Goal: Information Seeking & Learning: Check status

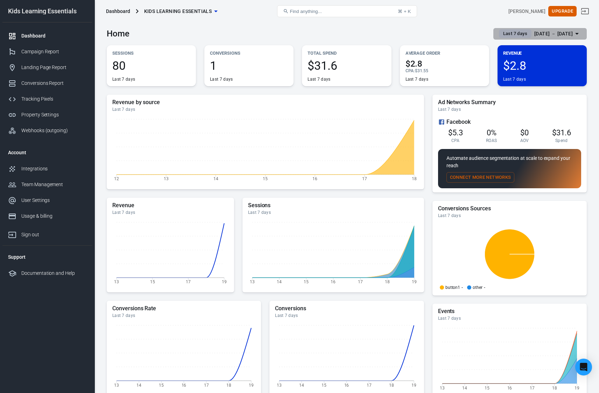
click at [546, 36] on div "[DATE] － [DATE]" at bounding box center [554, 33] width 39 height 9
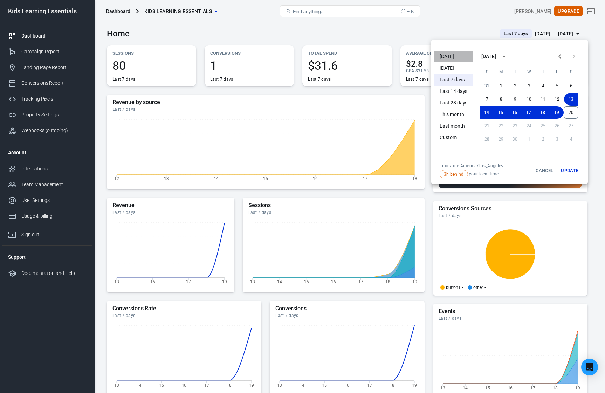
click at [449, 54] on li "[DATE]" at bounding box center [453, 57] width 39 height 12
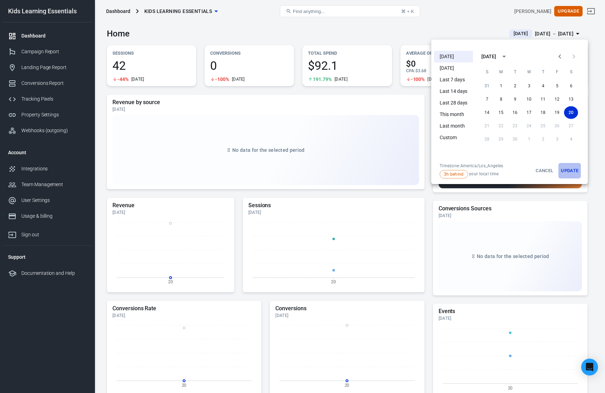
click at [568, 169] on button "Update" at bounding box center [569, 170] width 22 height 15
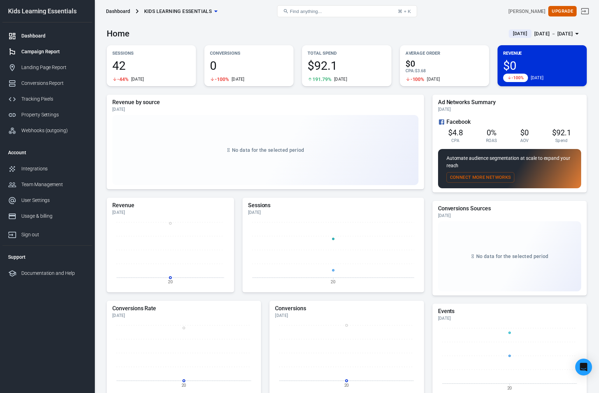
click at [53, 50] on div "Campaign Report" at bounding box center [53, 51] width 65 height 7
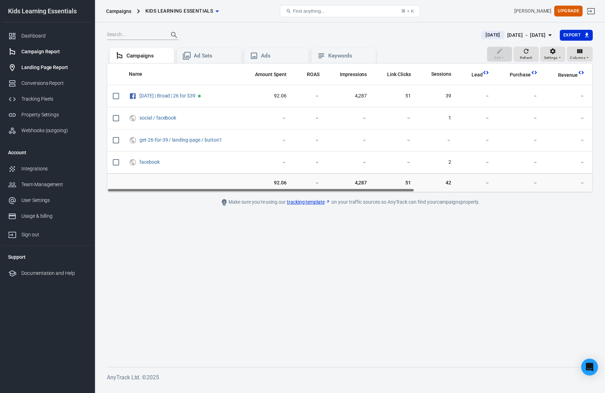
click at [55, 70] on div "Landing Page Report" at bounding box center [53, 67] width 65 height 7
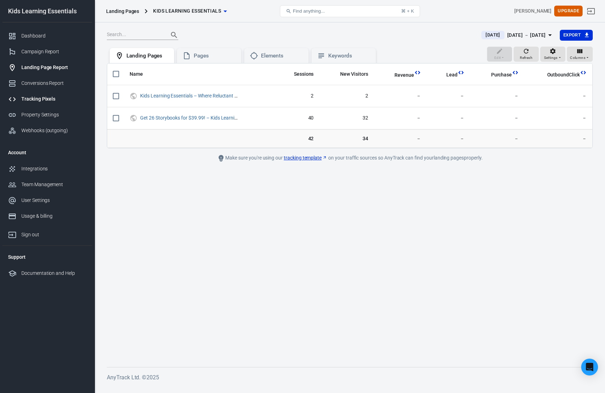
click at [47, 100] on div "Tracking Pixels" at bounding box center [53, 98] width 65 height 7
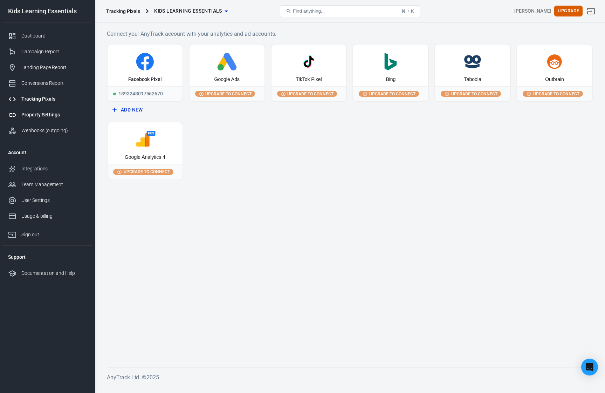
click at [51, 115] on div "Property Settings" at bounding box center [53, 114] width 65 height 7
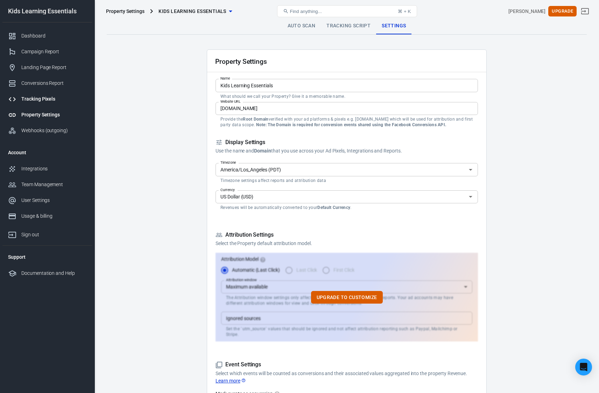
click at [48, 99] on div "Tracking Pixels" at bounding box center [53, 98] width 65 height 7
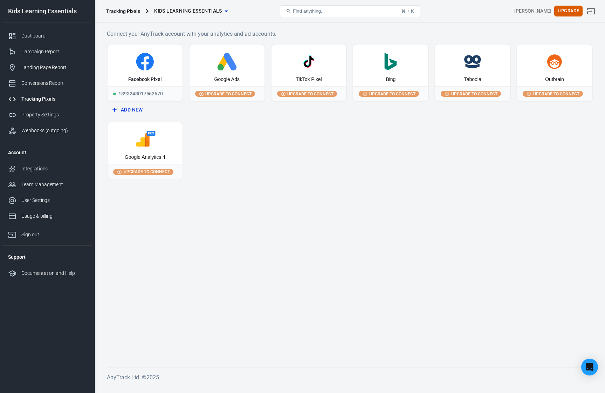
drag, startPoint x: 251, startPoint y: 112, endPoint x: 286, endPoint y: 113, distance: 34.7
click at [256, 113] on div "Google Ads Upgrade to connect" at bounding box center [227, 80] width 76 height 72
click at [444, 26] on div "Connect your AnyTrack account with your analytics and ad accounts. Facebook Pix…" at bounding box center [350, 203] width 510 height 363
click at [30, 37] on div "Dashboard" at bounding box center [53, 35] width 65 height 7
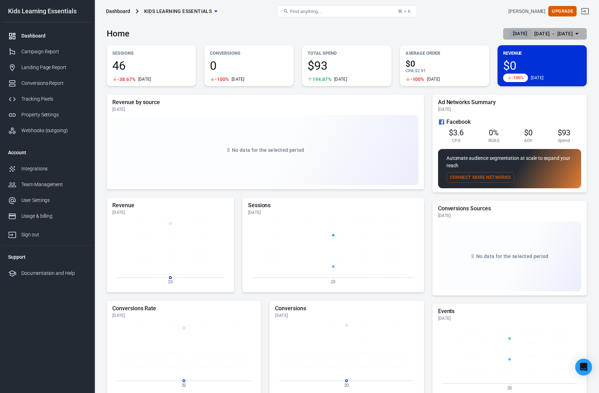
click at [539, 29] on button "[DATE] [DATE] － [DATE]" at bounding box center [546, 34] width 84 height 12
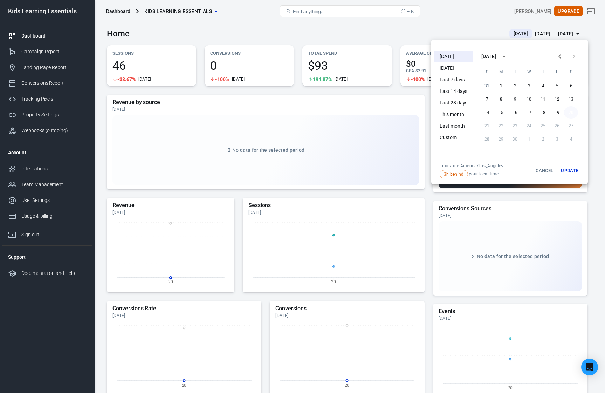
click at [571, 110] on button "20" at bounding box center [571, 112] width 14 height 13
click at [570, 169] on button "Update" at bounding box center [569, 170] width 22 height 15
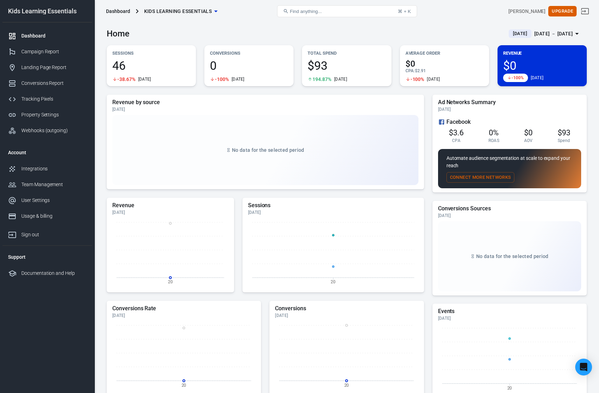
drag, startPoint x: 414, startPoint y: 33, endPoint x: 407, endPoint y: 32, distance: 7.0
click at [412, 32] on div "Home [DATE] [DATE] － [DATE]" at bounding box center [347, 30] width 480 height 17
click at [56, 46] on link "Campaign Report" at bounding box center [47, 52] width 90 height 16
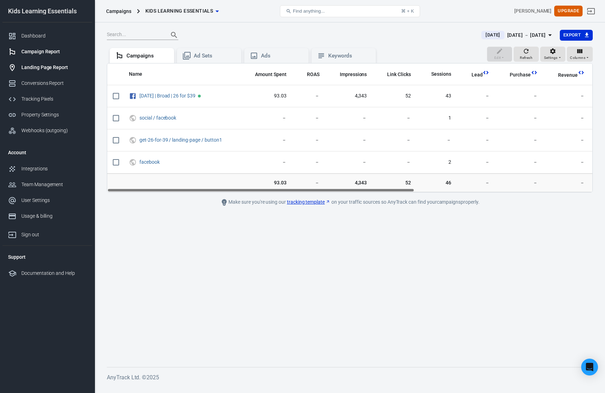
click at [35, 67] on div "Landing Page Report" at bounding box center [53, 67] width 65 height 7
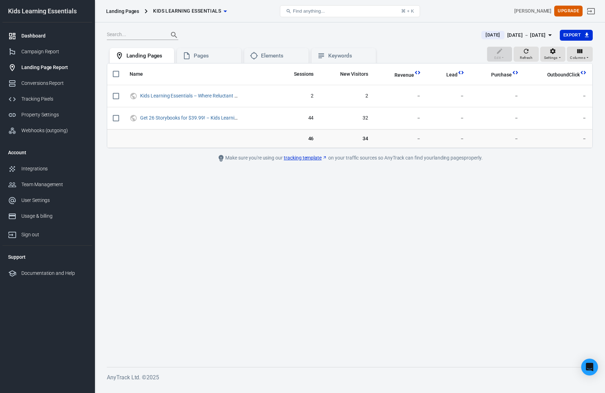
click at [25, 34] on div "Dashboard" at bounding box center [53, 35] width 65 height 7
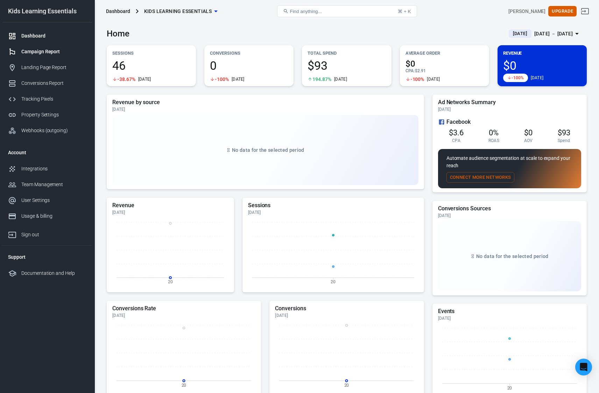
click at [38, 54] on div "Campaign Report" at bounding box center [53, 51] width 65 height 7
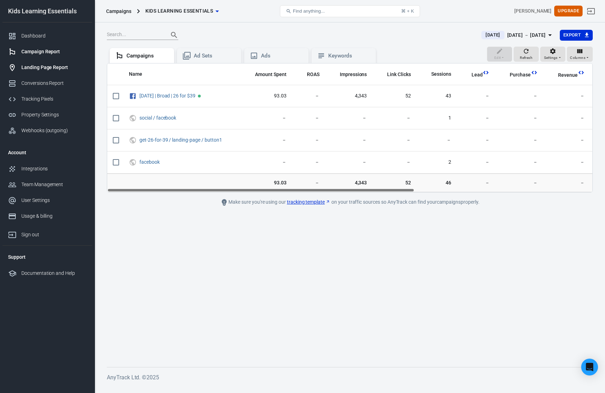
click at [43, 73] on link "Landing Page Report" at bounding box center [47, 68] width 90 height 16
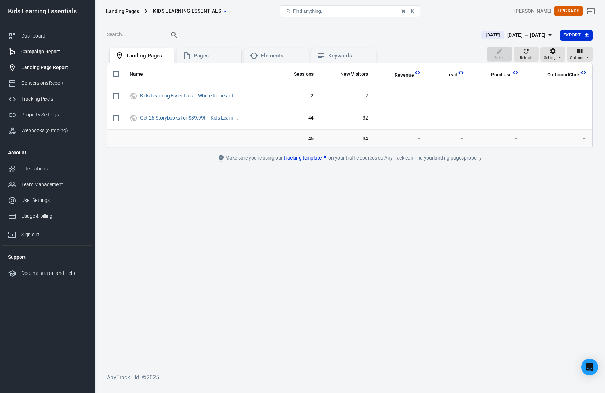
click at [46, 54] on div "Campaign Report" at bounding box center [53, 51] width 65 height 7
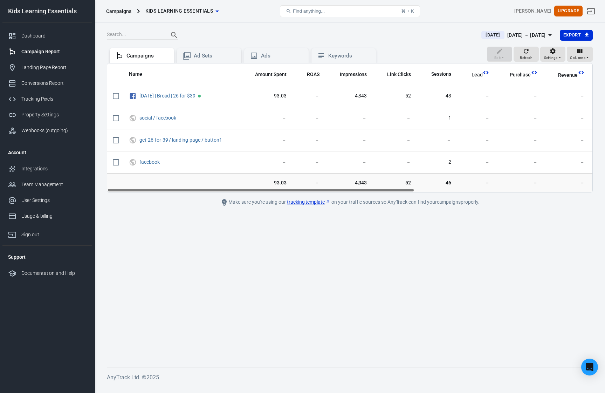
click at [513, 13] on div "[PERSON_NAME] Upgrade" at bounding box center [515, 11] width 162 height 17
drag, startPoint x: 398, startPoint y: 37, endPoint x: 403, endPoint y: 36, distance: 4.9
click at [401, 36] on div at bounding box center [290, 35] width 366 height 10
click at [212, 57] on div "Ad Sets" at bounding box center [215, 55] width 42 height 7
click at [270, 53] on div "Ads" at bounding box center [282, 55] width 42 height 7
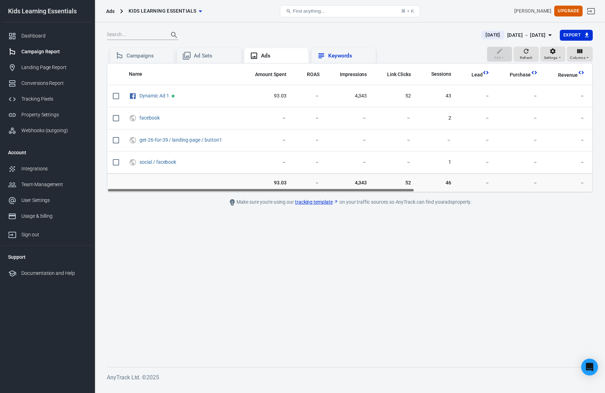
click at [332, 55] on div "Keywords" at bounding box center [349, 55] width 42 height 7
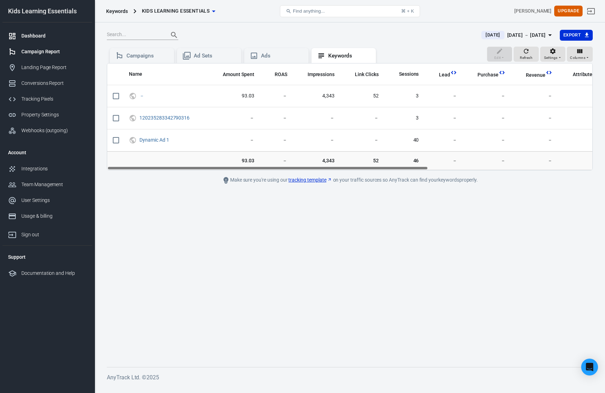
click at [56, 32] on div "Dashboard" at bounding box center [53, 35] width 65 height 7
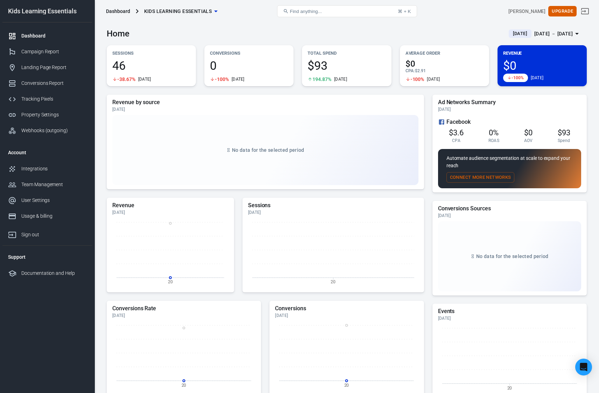
click at [289, 26] on div "Home [DATE] [DATE] － [DATE]" at bounding box center [347, 30] width 480 height 17
